Goal: Find specific page/section: Find specific page/section

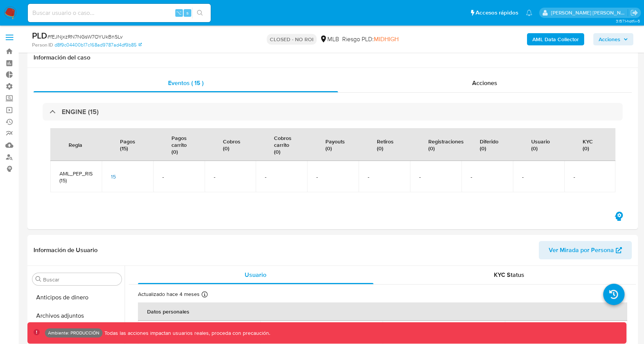
select select "10"
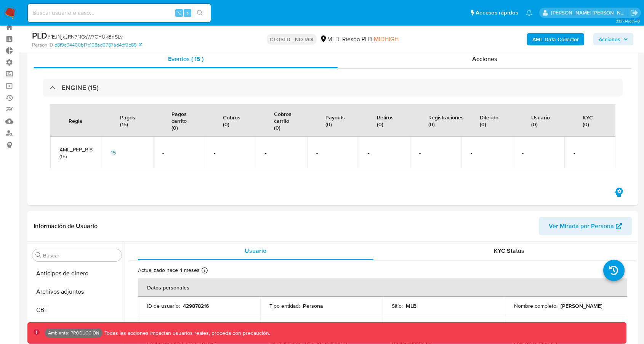
scroll to position [340, 0]
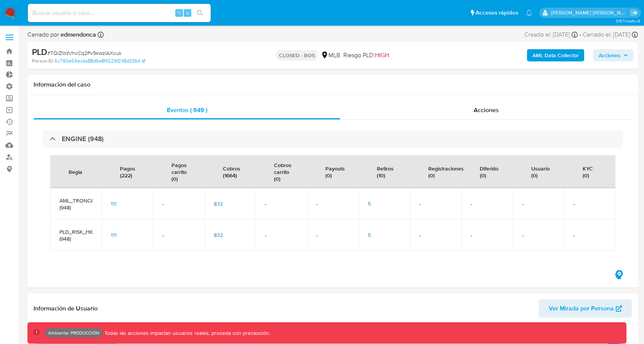
select select "10"
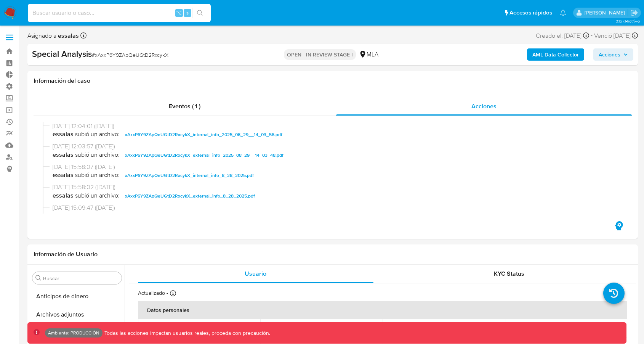
select select "10"
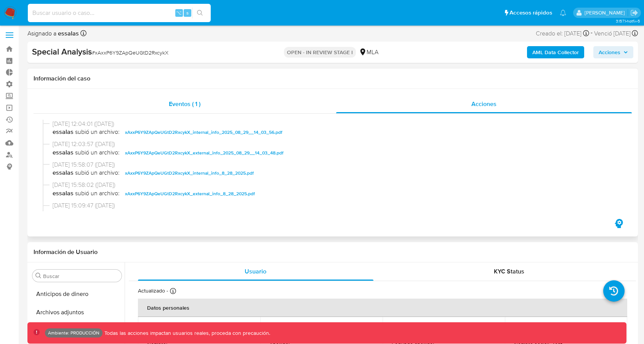
scroll to position [358, 0]
click at [145, 16] on input at bounding box center [119, 13] width 183 height 10
type input "2660187701"
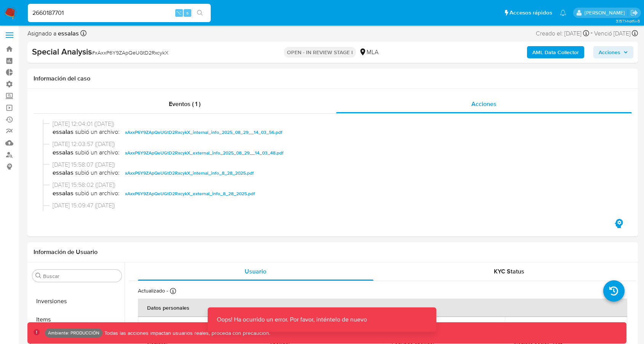
click at [117, 19] on div "2660187701 ⌥ s" at bounding box center [119, 13] width 183 height 18
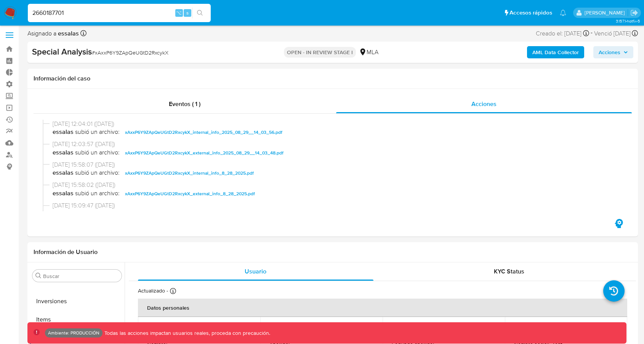
click at [109, 11] on input "2660187701" at bounding box center [119, 13] width 183 height 10
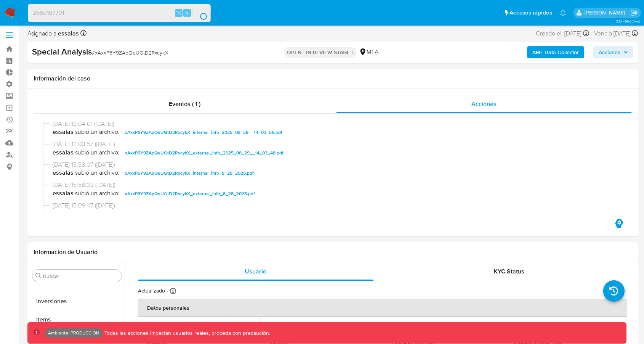
drag, startPoint x: 109, startPoint y: 11, endPoint x: 109, endPoint y: 2, distance: 9.1
click at [109, 2] on div "2660187701 ⌥ s" at bounding box center [119, 12] width 183 height 21
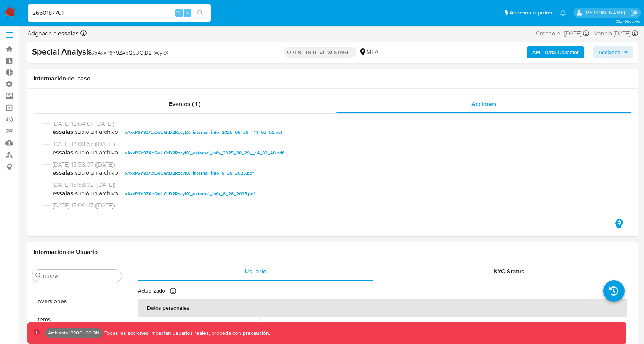
click at [131, 19] on div "2660187701 ⌥ s" at bounding box center [119, 13] width 183 height 18
click at [124, 16] on input "2660187701" at bounding box center [119, 13] width 183 height 10
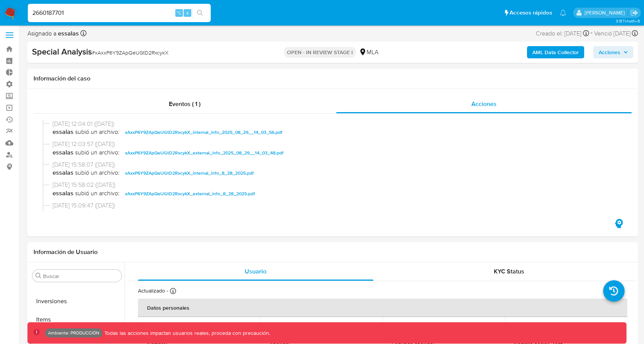
click at [122, 22] on div "2660187701 ⌥ s" at bounding box center [119, 12] width 183 height 21
click at [123, 9] on input "2660187701" at bounding box center [119, 13] width 183 height 10
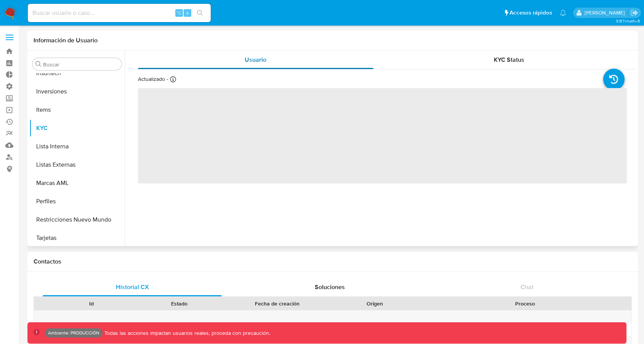
scroll to position [358, 0]
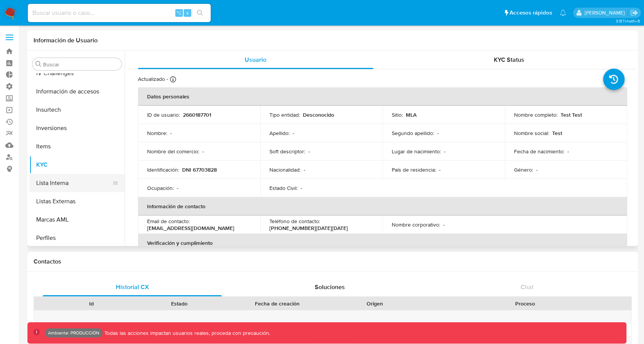
select select "10"
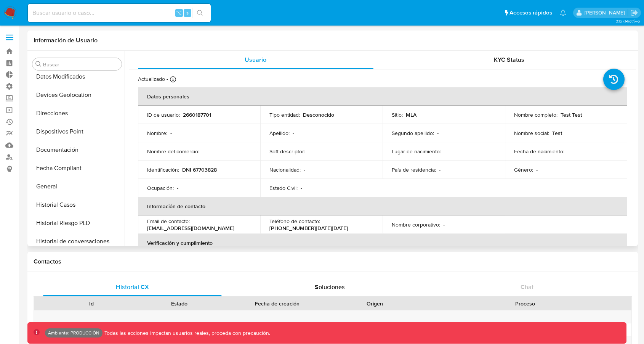
scroll to position [149, 0]
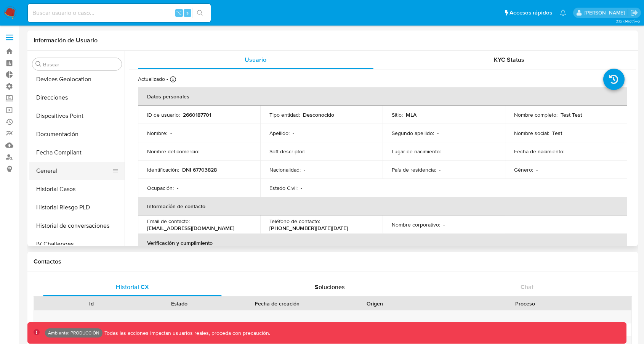
click at [64, 176] on button "General" at bounding box center [73, 170] width 89 height 18
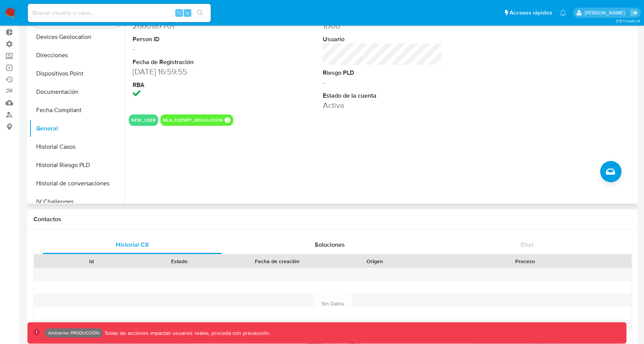
scroll to position [43, 0]
click at [613, 176] on button "Crear caso manual" at bounding box center [610, 170] width 21 height 21
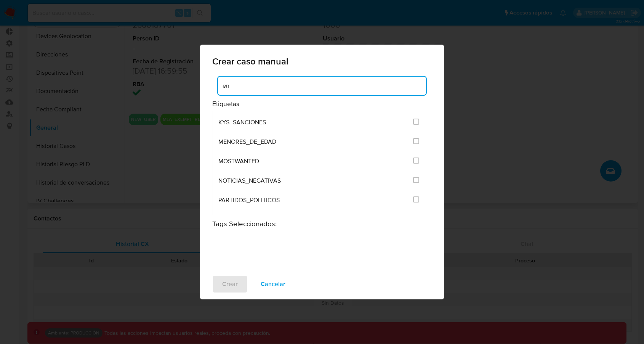
scroll to position [65, 0]
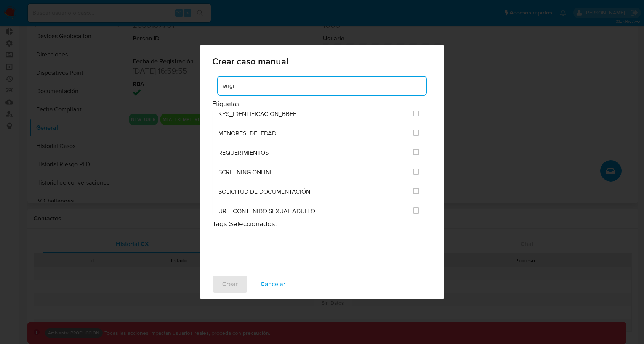
type input "engine"
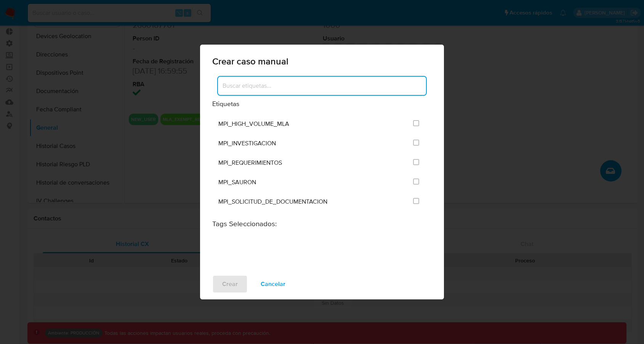
scroll to position [1815, 0]
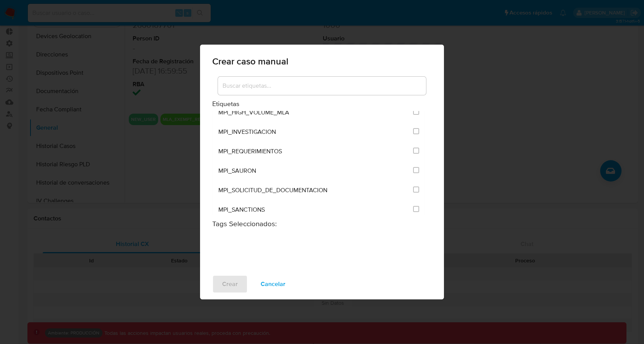
click at [481, 108] on div "Crear caso manual Etiquetas ANÁLISIS INTERNO COBROS_TICKET CONTROL_CAP_CASH_IN …" at bounding box center [322, 172] width 644 height 344
